Goal: Transaction & Acquisition: Subscribe to service/newsletter

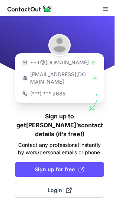
click at [93, 119] on h1 "Sign up to get [PERSON_NAME]’s contact details (it’s free!)" at bounding box center [59, 125] width 89 height 27
